Goal: Check status: Check status

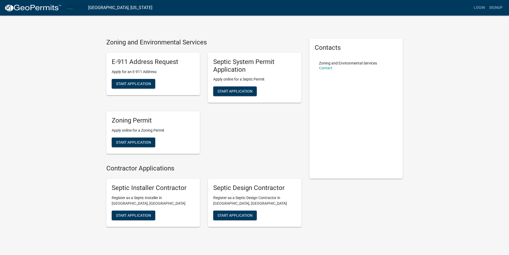
scroll to position [18, 0]
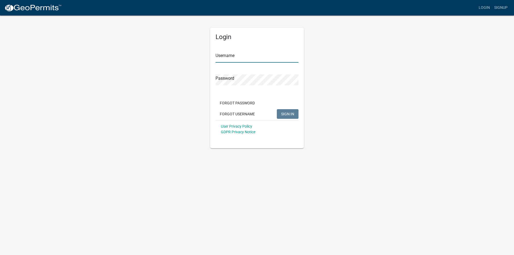
type input "[DOMAIN_NAME]"
click at [336, 91] on div "Login Username [DOMAIN_NAME] Password Forgot Password Forgot Username SIGN IN U…" at bounding box center [256, 81] width 305 height 133
click at [286, 111] on button "SIGN IN" at bounding box center [288, 114] width 22 height 10
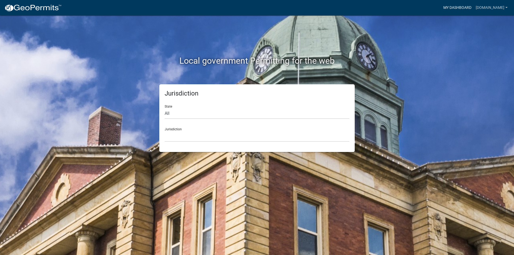
click at [441, 5] on link "My Dashboard" at bounding box center [457, 8] width 32 height 10
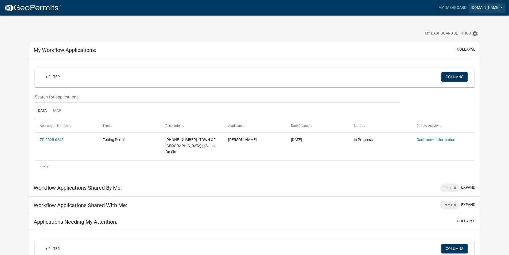
click at [469, 6] on link "[DOMAIN_NAME]" at bounding box center [487, 8] width 36 height 10
click at [396, 24] on div "My Dashboard Settings settings" at bounding box center [254, 28] width 459 height 25
click at [437, 4] on link "My Dashboard" at bounding box center [453, 8] width 32 height 10
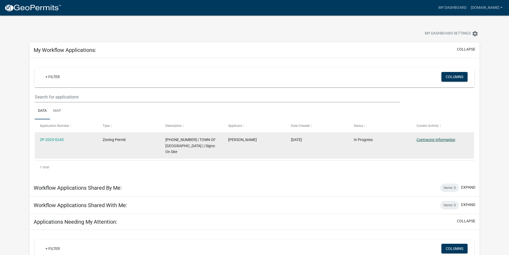
click at [435, 138] on link "Contractor Information" at bounding box center [436, 139] width 39 height 4
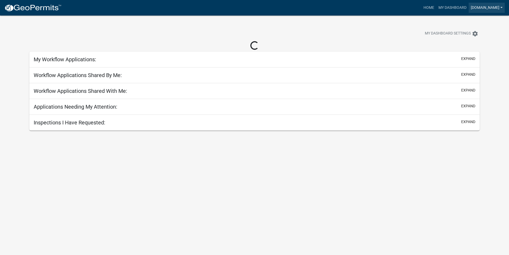
click at [480, 7] on link "[DOMAIN_NAME]" at bounding box center [487, 8] width 36 height 10
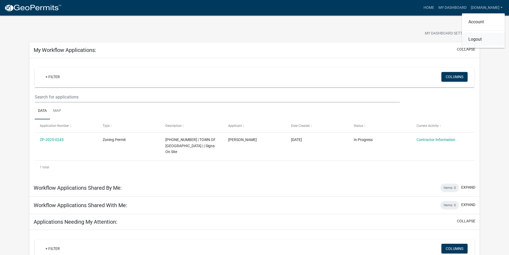
click at [474, 41] on link "Logout" at bounding box center [483, 39] width 43 height 13
